Goal: Task Accomplishment & Management: Manage account settings

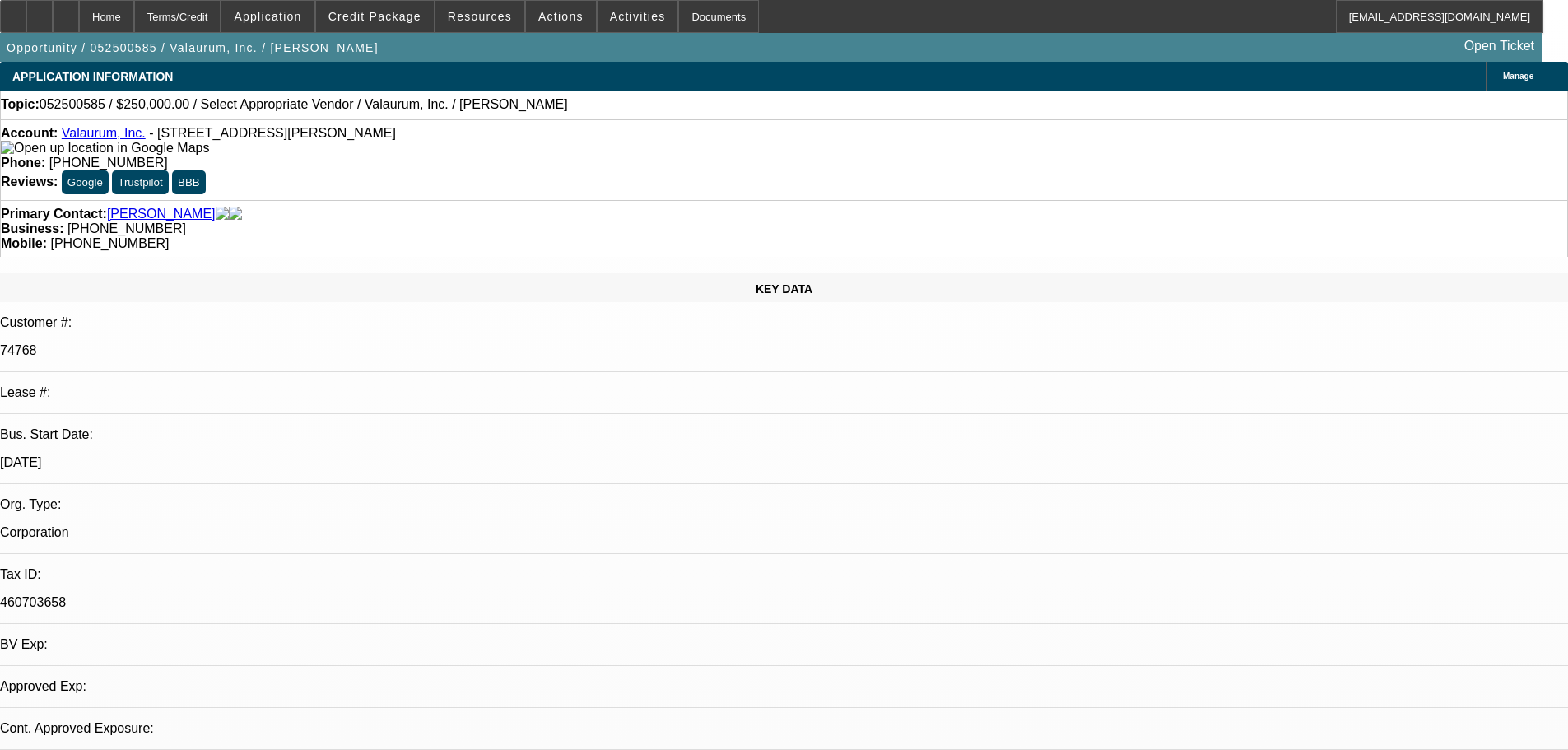
select select "0"
select select "2"
select select "0.1"
select select "4"
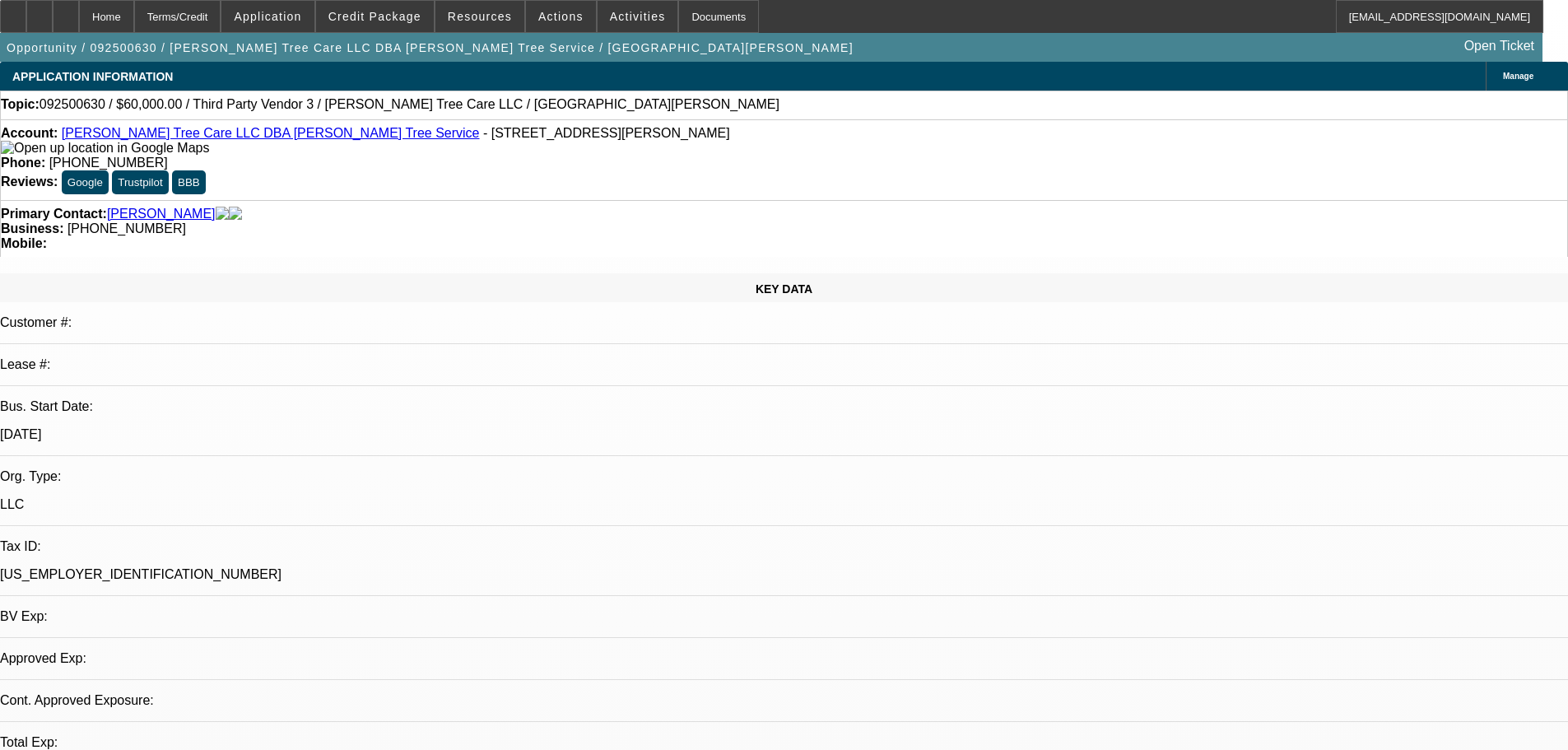
select select "0"
select select "2"
select select "0.1"
select select "4"
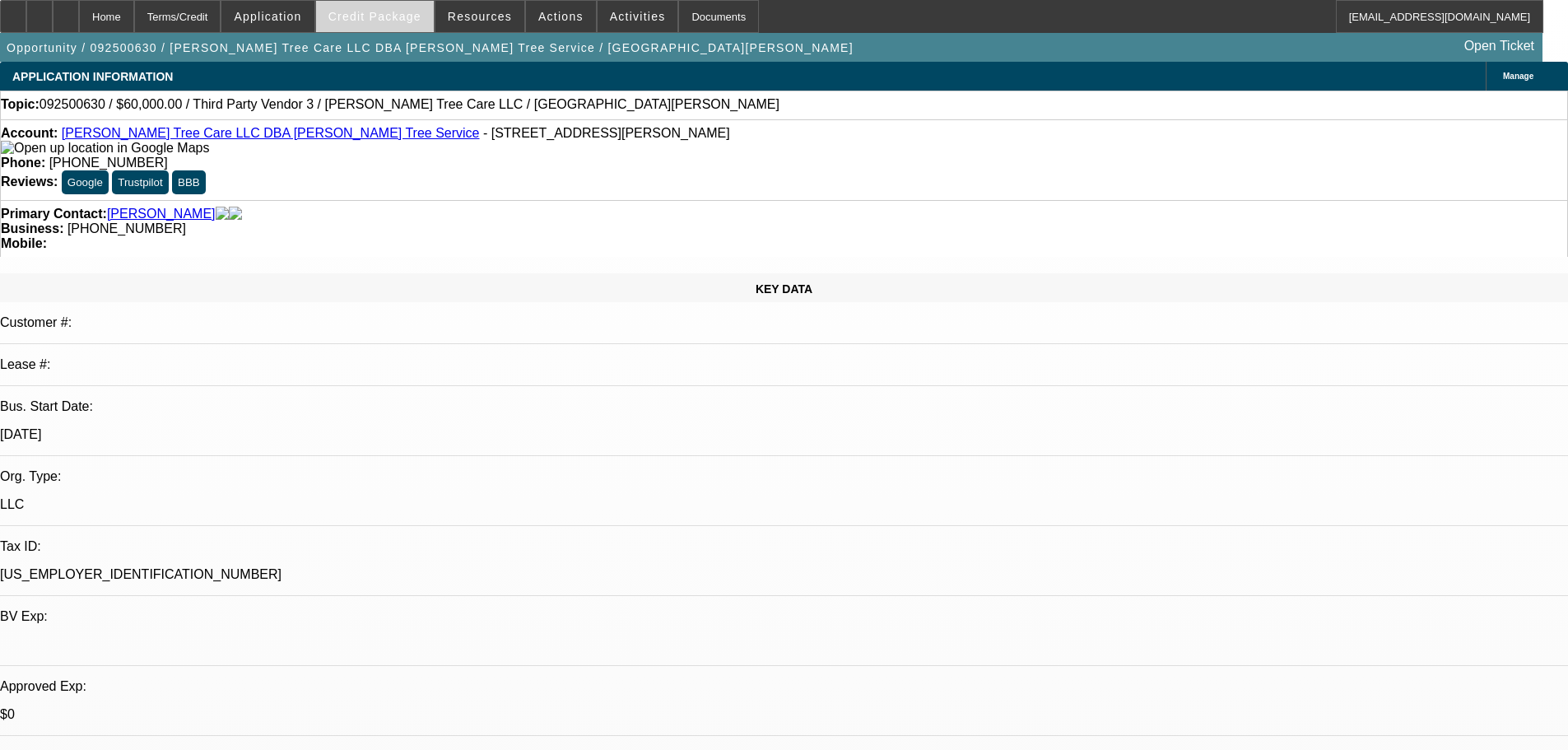
click at [402, 14] on span "Credit Package" at bounding box center [374, 16] width 93 height 13
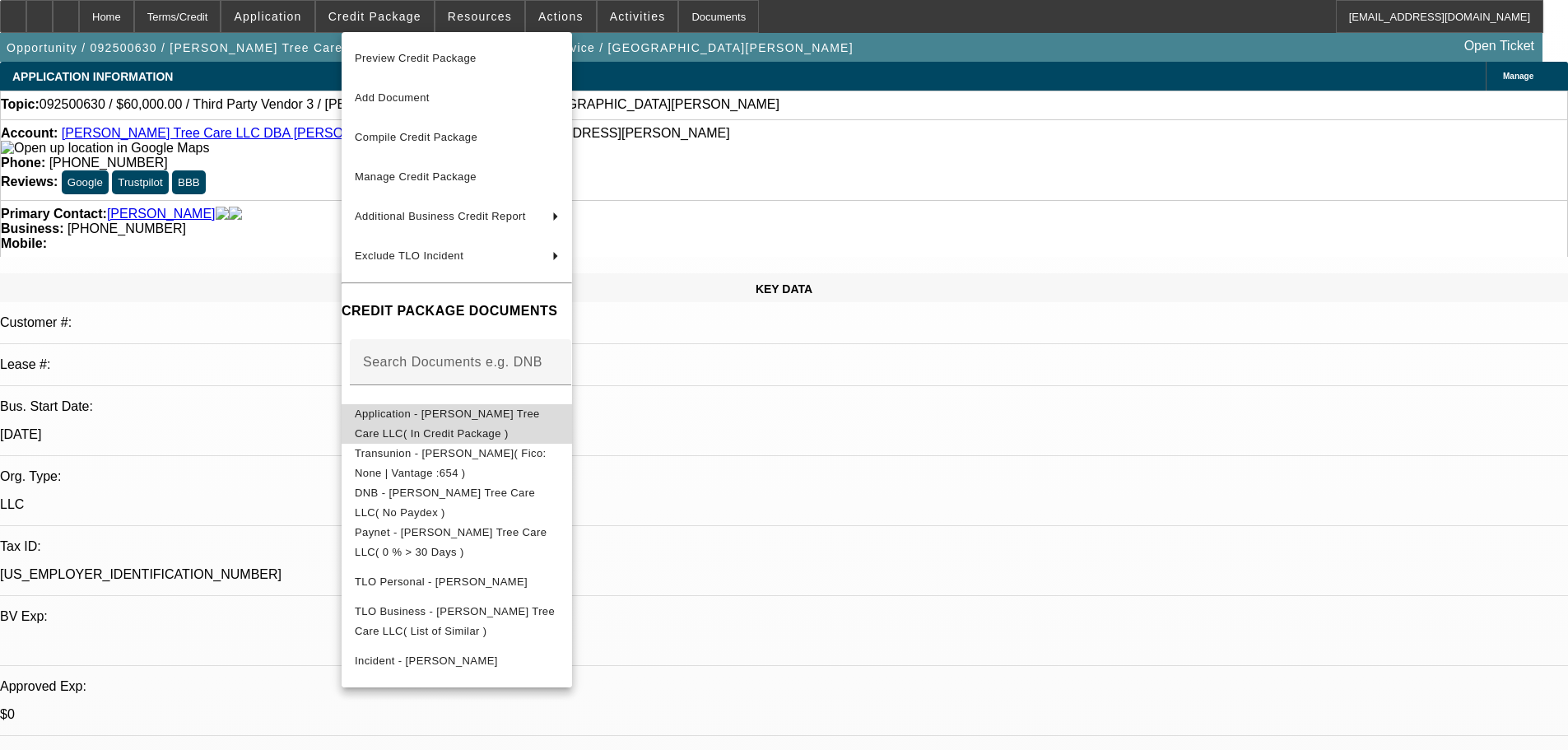
click at [479, 410] on span "Application - [PERSON_NAME] Tree Care LLC( In Credit Package )" at bounding box center [457, 423] width 204 height 39
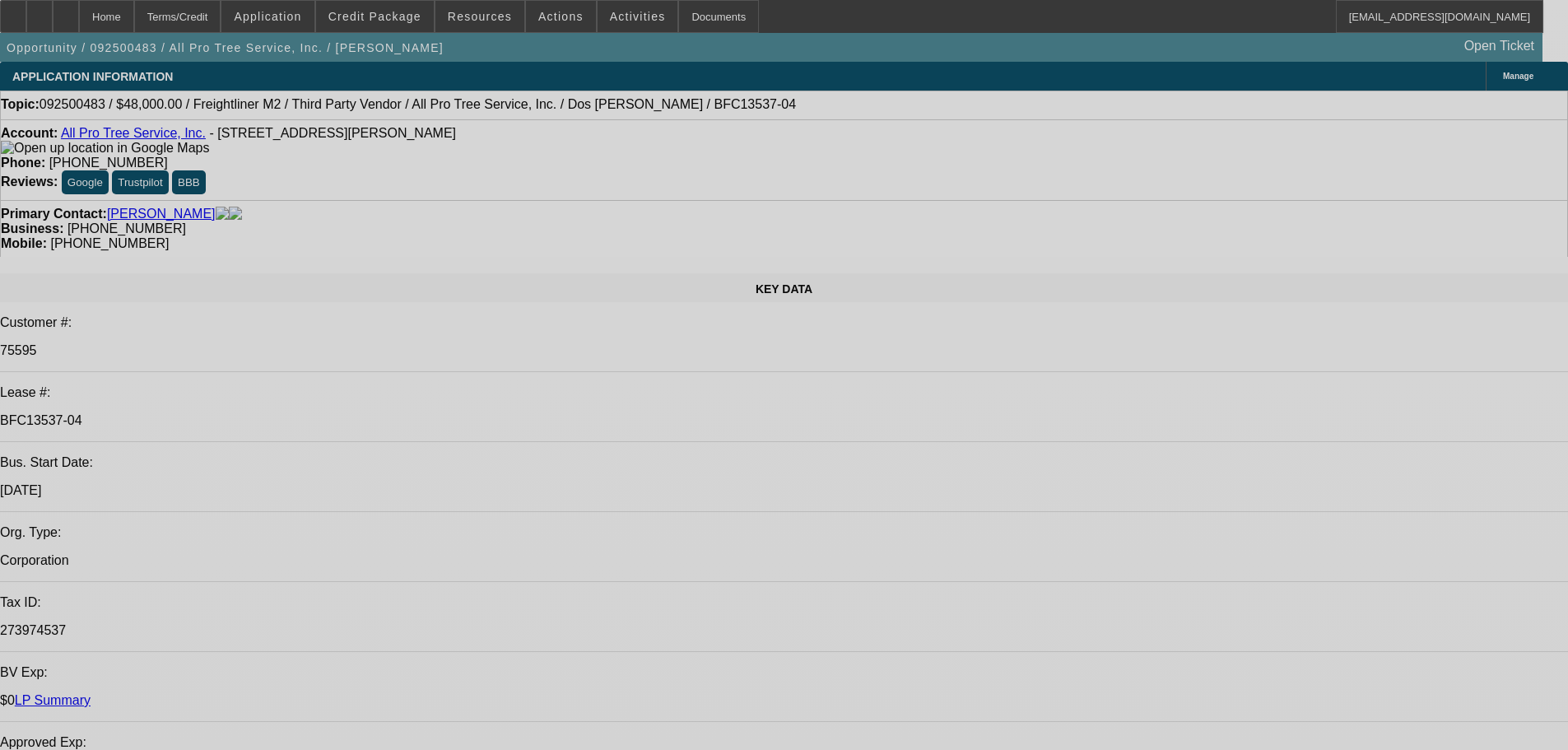
select select "0"
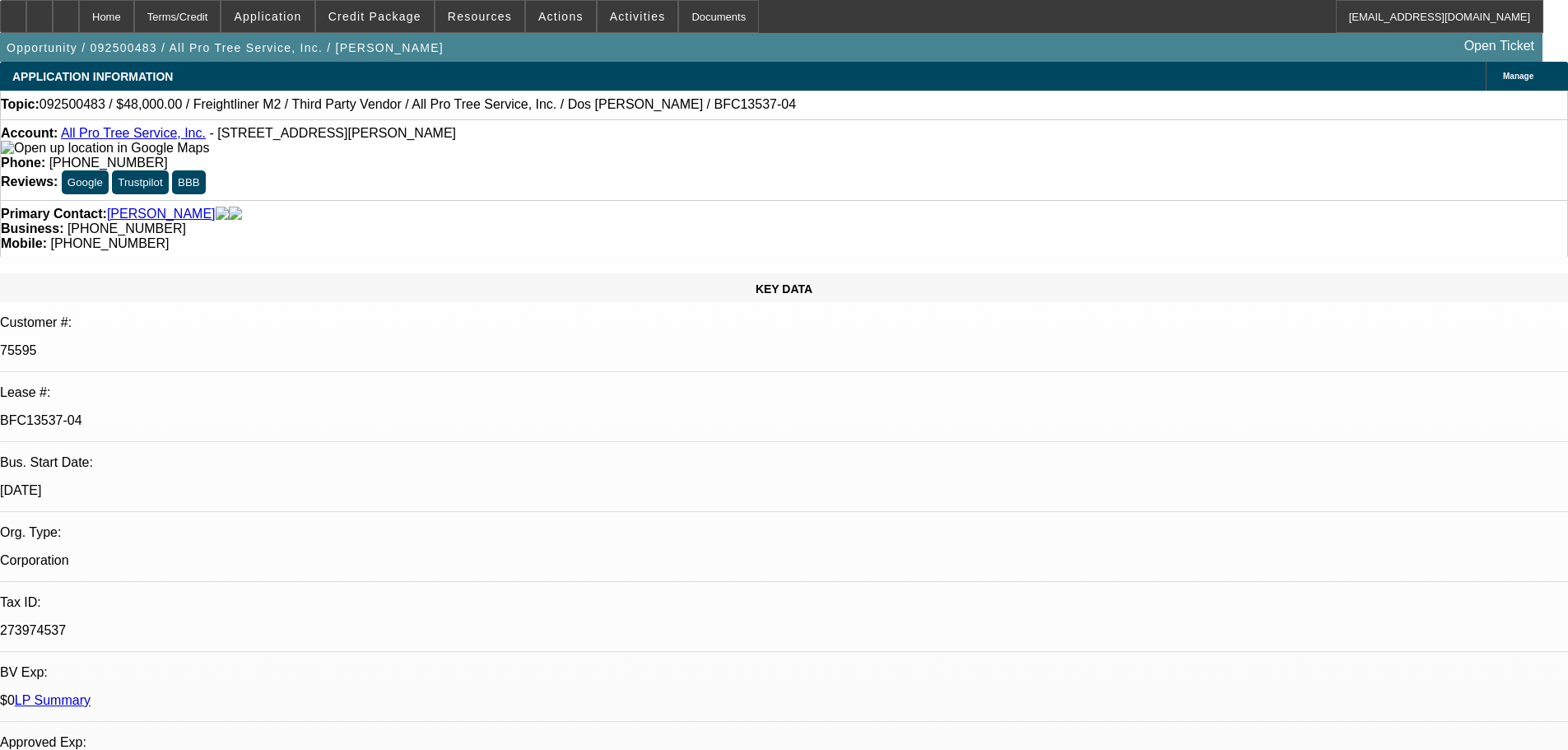
select select "0"
select select "6"
select select "0"
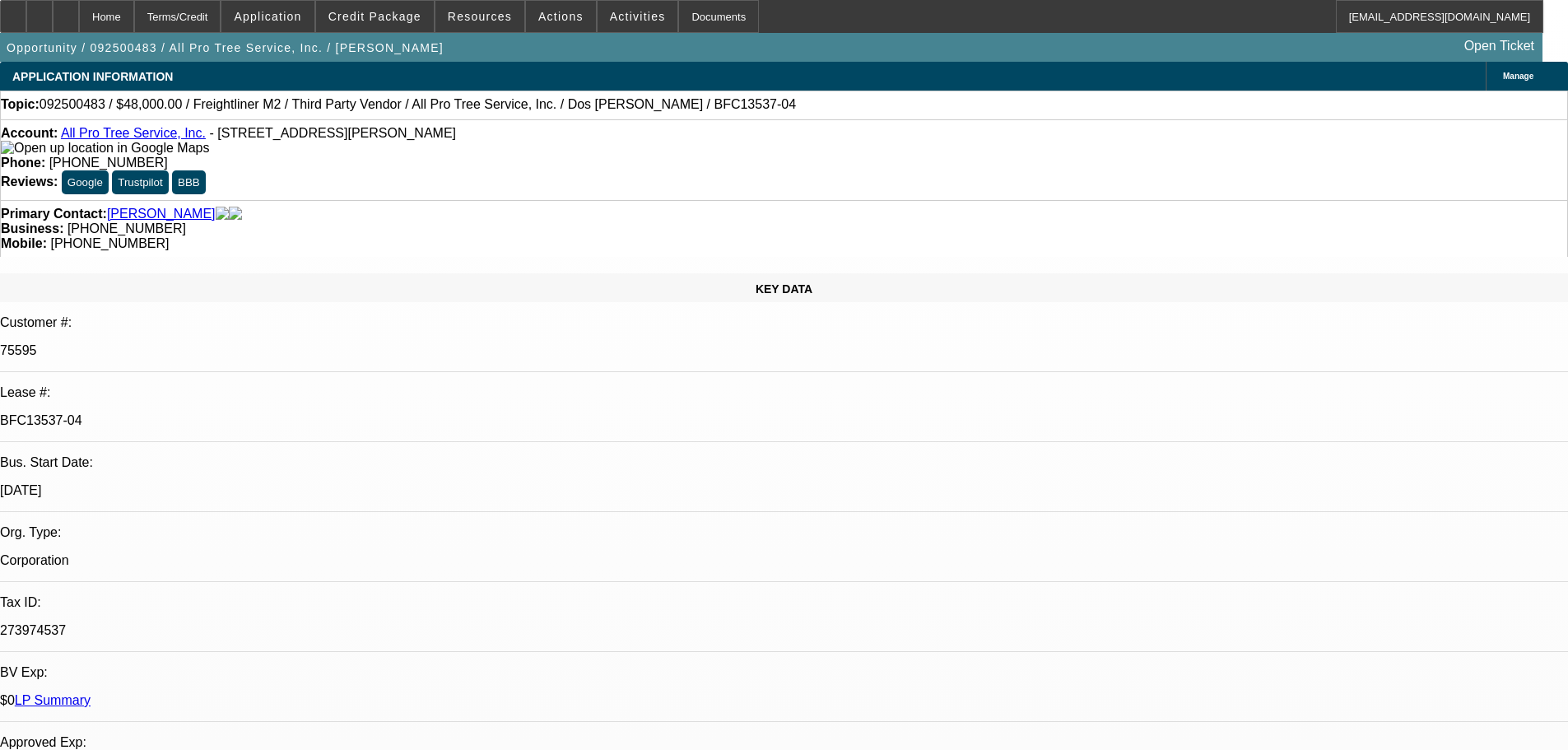
select select "0"
select select "6"
select select "0"
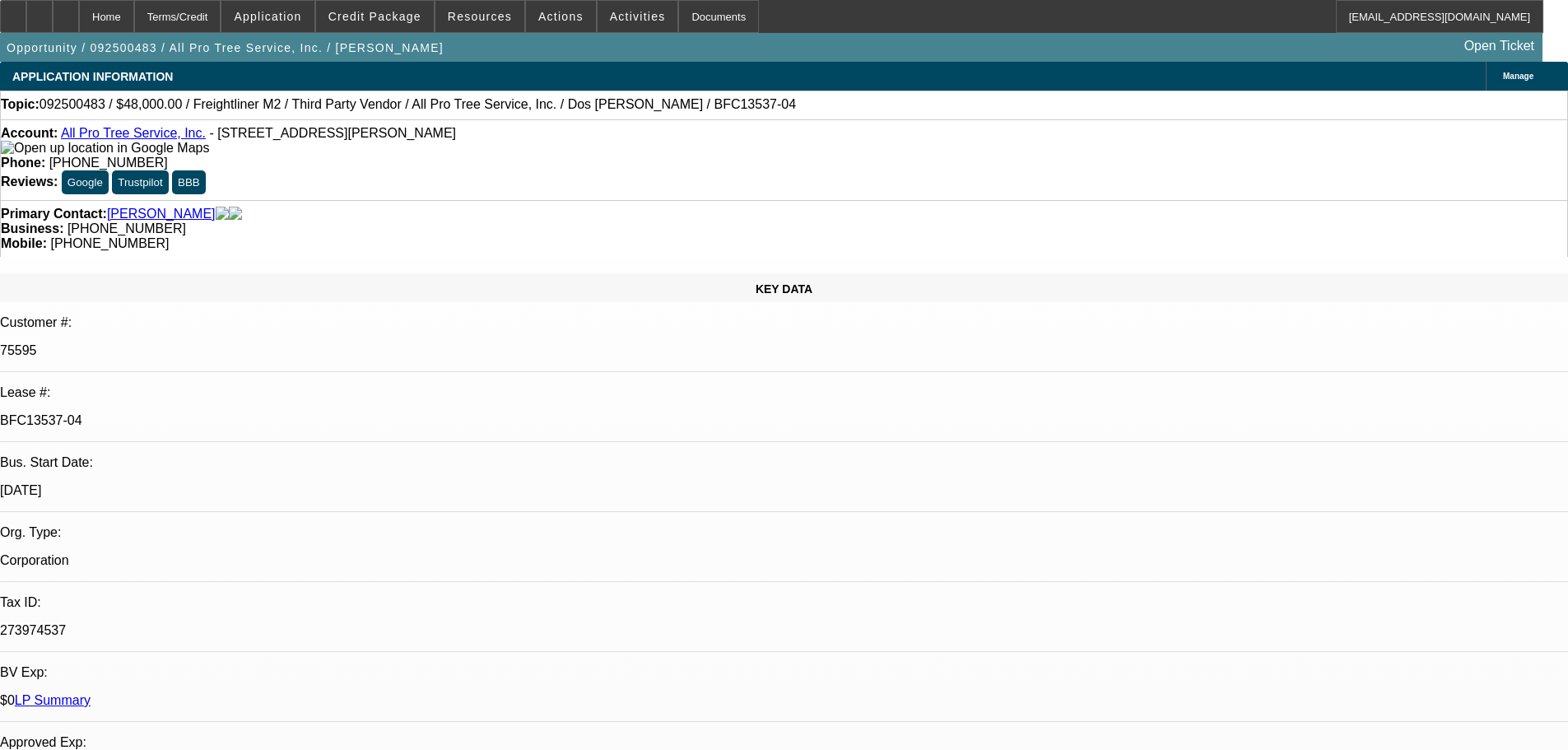
select select "6"
select select "0"
select select "6"
